Goal: Transaction & Acquisition: Purchase product/service

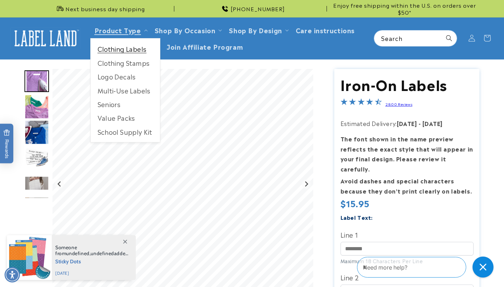
click at [113, 49] on link "Clothing Labels" at bounding box center [125, 49] width 69 height 14
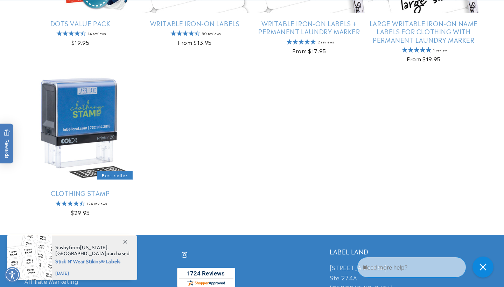
scroll to position [534, 0]
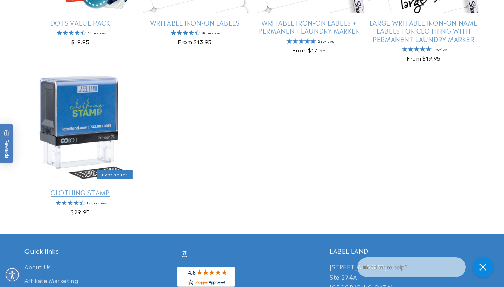
click at [68, 188] on link "Clothing Stamp" at bounding box center [81, 192] width 112 height 8
click at [99, 188] on link "Clothing Stamp" at bounding box center [81, 192] width 112 height 8
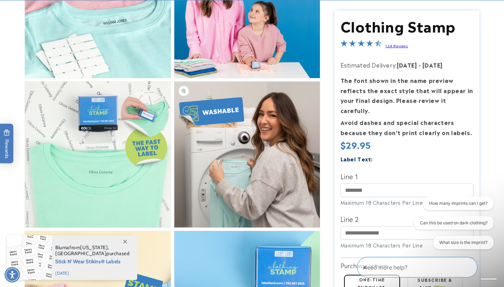
scroll to position [372, 0]
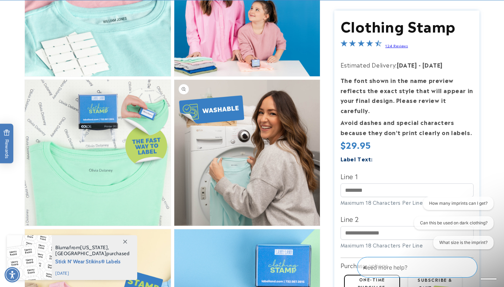
click at [174, 226] on button "Open media 5 in modal" at bounding box center [174, 226] width 0 height 0
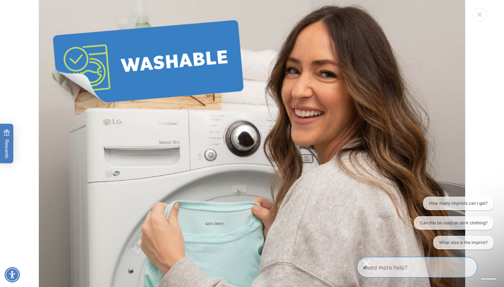
scroll to position [1763, 0]
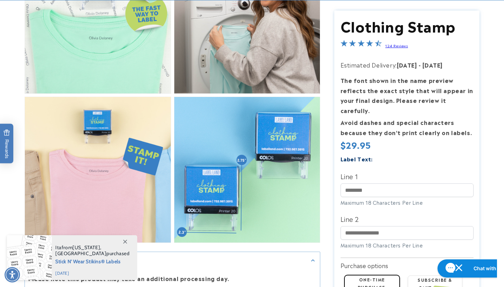
scroll to position [505, 0]
click at [125, 240] on icon at bounding box center [125, 242] width 4 height 4
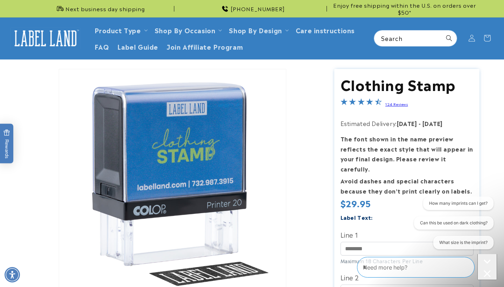
scroll to position [0, 0]
